Goal: Task Accomplishment & Management: Complete application form

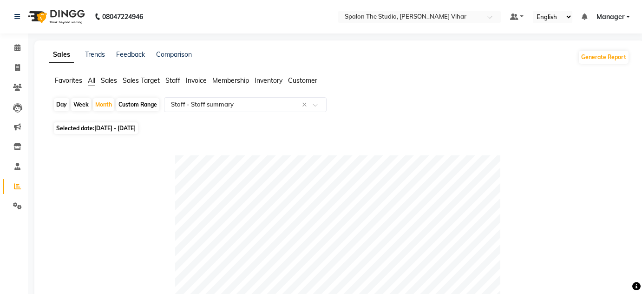
select select "filtered_report"
select select "pdf"
click at [17, 67] on icon at bounding box center [17, 67] width 5 height 7
select select "service"
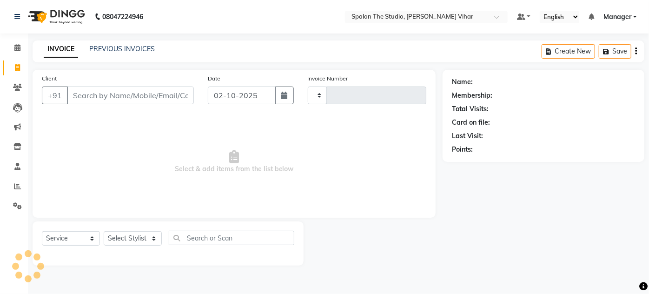
type input "1690"
select select "903"
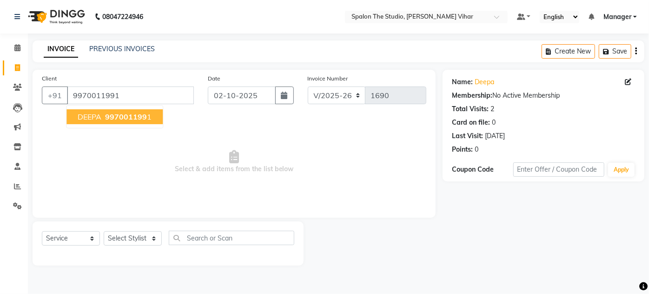
click at [143, 85] on div "Client [PHONE_NUMBER] DEEPA 997001199 1" at bounding box center [118, 92] width 166 height 38
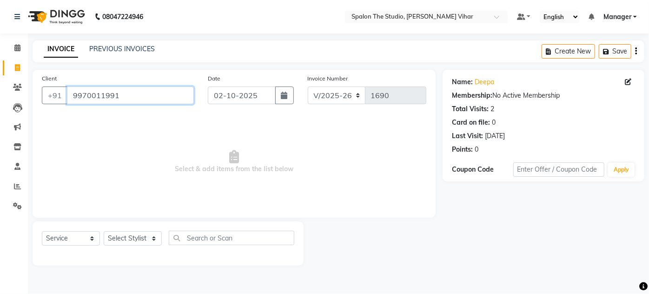
click at [143, 87] on input "9970011991" at bounding box center [130, 95] width 127 height 18
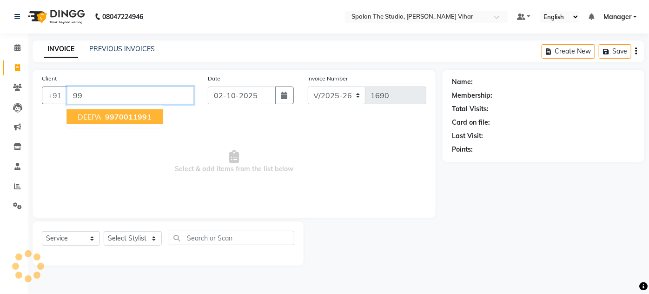
type input "9"
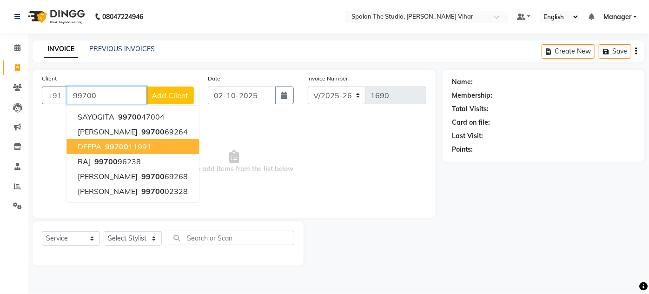
click at [133, 145] on ngb-highlight "99700 11991" at bounding box center [127, 146] width 48 height 9
type input "9970011991"
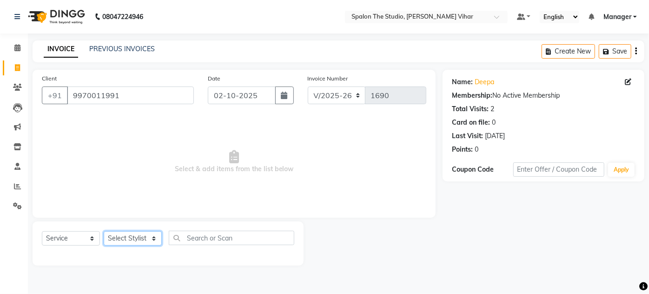
click at [154, 235] on select "Select Stylist Aarti farheen Gernal [PERSON_NAME] Manager navazish [PERSON_NAME…" at bounding box center [133, 238] width 58 height 14
select select "63680"
click at [104, 231] on select "Select Stylist Aarti farheen Gernal [PERSON_NAME] Manager navazish [PERSON_NAME…" at bounding box center [133, 238] width 58 height 14
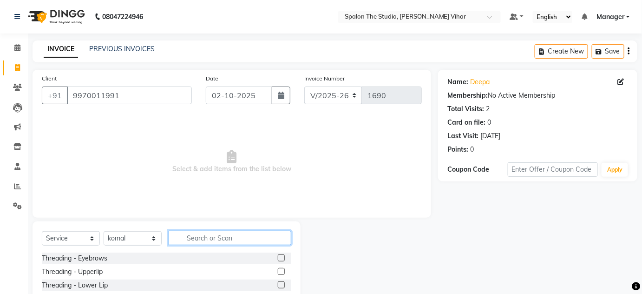
click at [194, 233] on input "text" at bounding box center [230, 237] width 123 height 14
type input "nai"
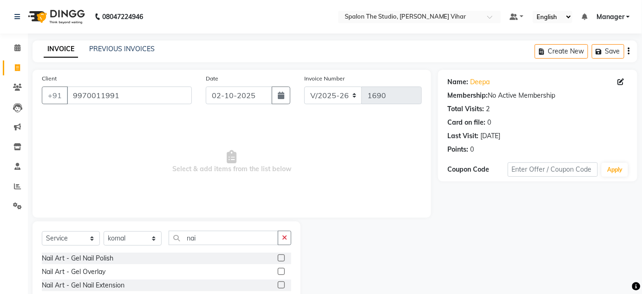
click at [278, 256] on label at bounding box center [281, 257] width 7 height 7
click at [278, 256] on input "checkbox" at bounding box center [281, 258] width 6 height 6
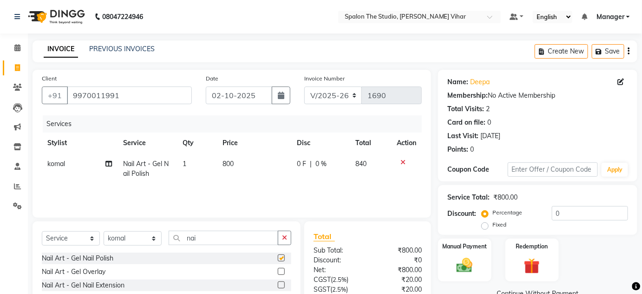
checkbox input "false"
click at [233, 163] on span "800" at bounding box center [228, 163] width 11 height 8
select select "63680"
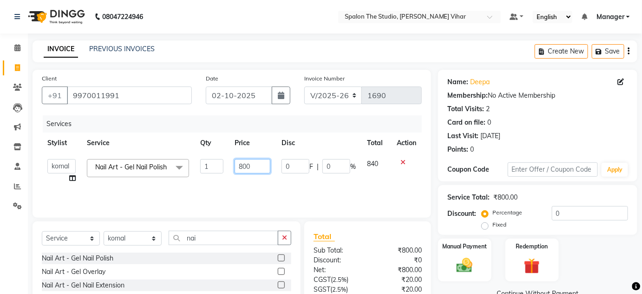
click at [249, 165] on input "800" at bounding box center [253, 166] width 36 height 14
type input "8"
type input "571"
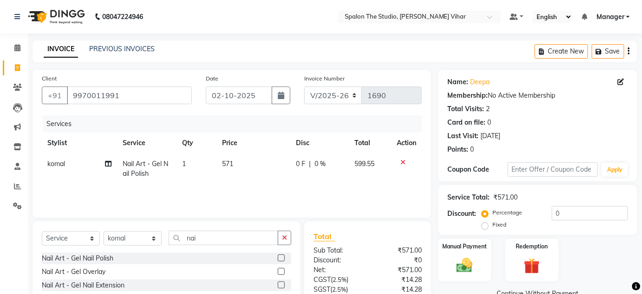
click at [278, 185] on div "Services Stylist Service Qty Price Disc Total Action [PERSON_NAME] Nail Art - G…" at bounding box center [232, 161] width 380 height 93
click at [234, 161] on td "571" at bounding box center [254, 168] width 74 height 31
select select "63680"
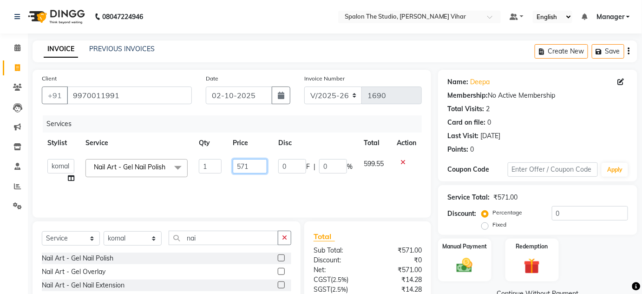
click at [250, 165] on input "571" at bounding box center [250, 166] width 34 height 14
type input "572"
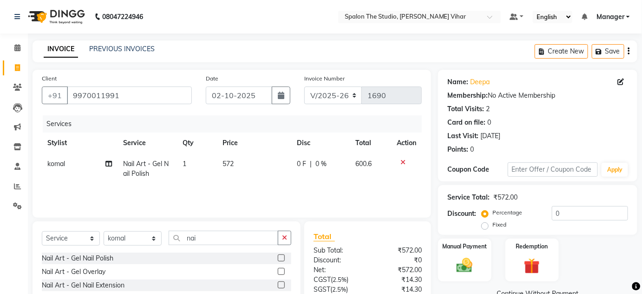
click at [288, 191] on div "Services Stylist Service Qty Price Disc Total Action [PERSON_NAME] Nail Art - G…" at bounding box center [232, 161] width 380 height 93
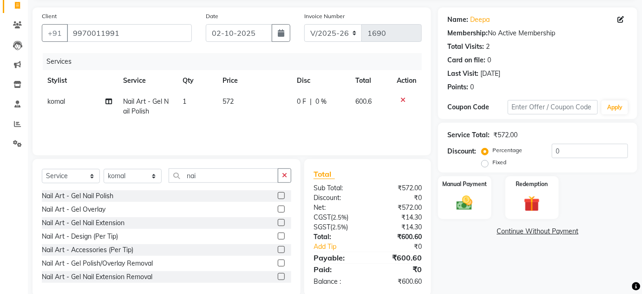
scroll to position [78, 0]
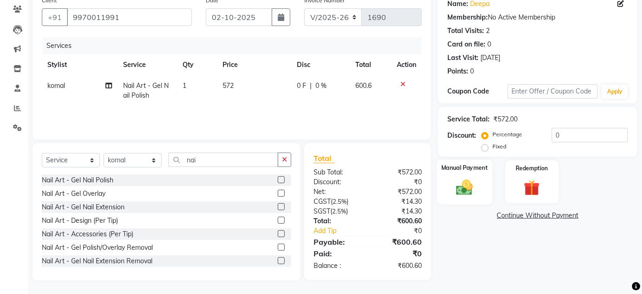
click at [464, 183] on img at bounding box center [464, 186] width 27 height 19
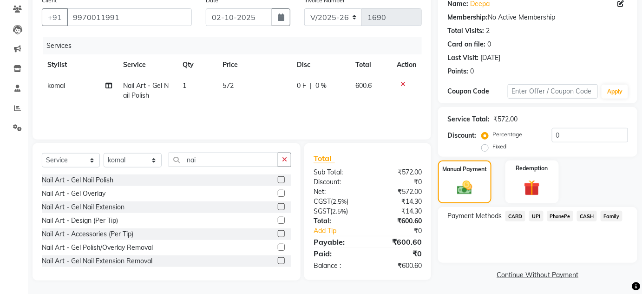
click at [515, 214] on span "CARD" at bounding box center [516, 215] width 20 height 11
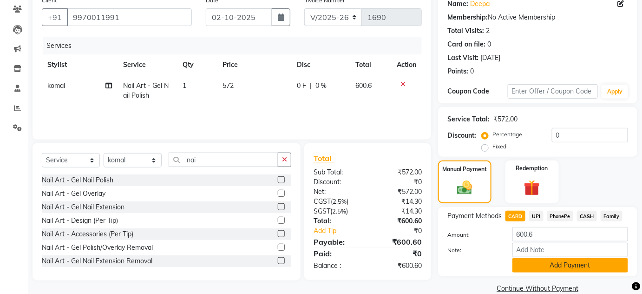
click at [538, 261] on button "Add Payment" at bounding box center [571, 265] width 116 height 14
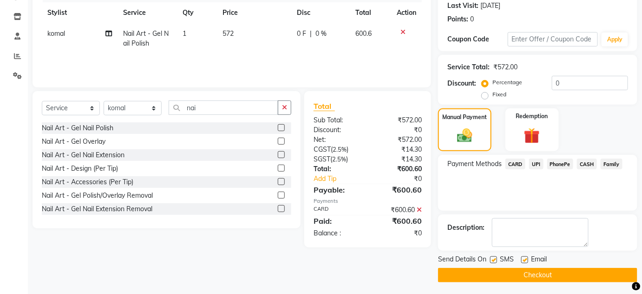
scroll to position [131, 0]
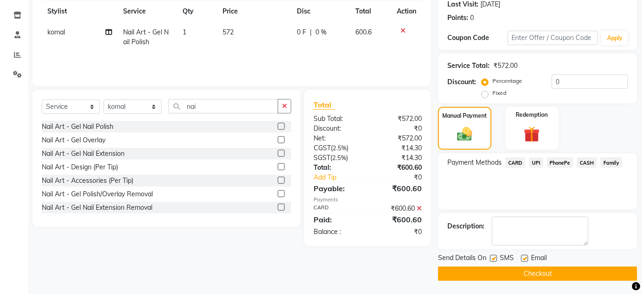
click at [278, 193] on label at bounding box center [281, 193] width 7 height 7
click at [278, 193] on input "checkbox" at bounding box center [281, 194] width 6 height 6
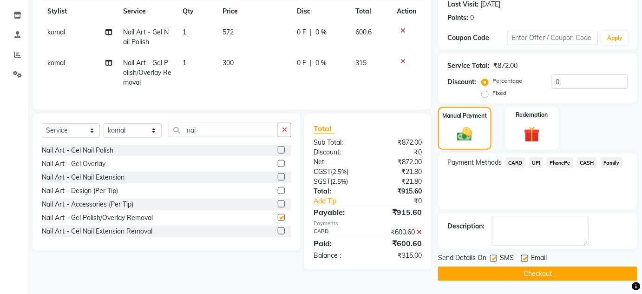
checkbox input "false"
click at [404, 59] on icon at bounding box center [403, 61] width 5 height 7
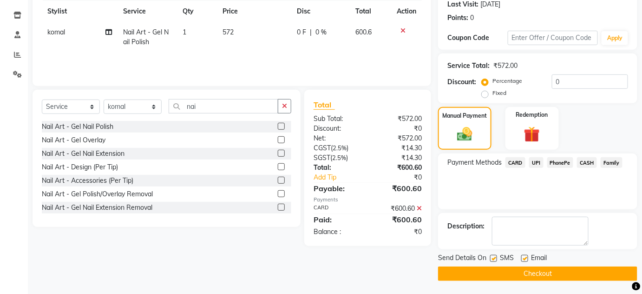
click at [462, 267] on button "Checkout" at bounding box center [537, 273] width 199 height 14
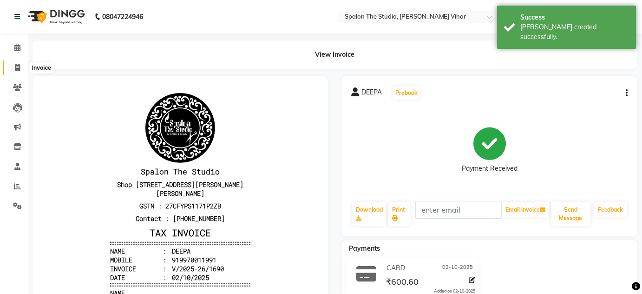
click at [17, 66] on icon at bounding box center [17, 67] width 5 height 7
select select "service"
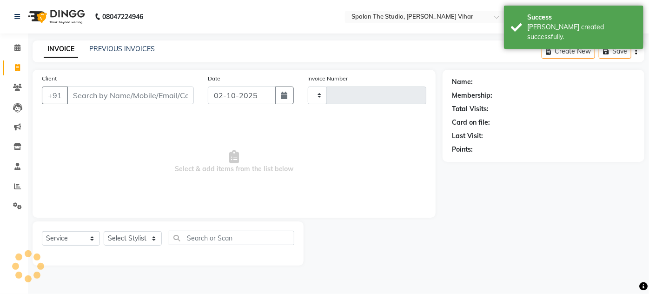
type input "1691"
select select "903"
